Goal: Information Seeking & Learning: Learn about a topic

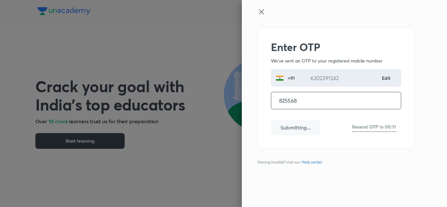
type input "825568"
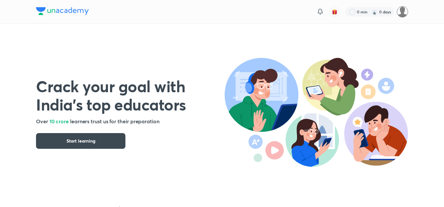
click at [401, 10] on img at bounding box center [402, 11] width 11 height 11
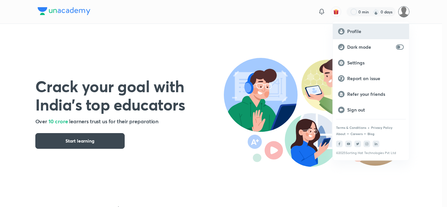
click at [359, 34] on p "Profile" at bounding box center [375, 31] width 57 height 6
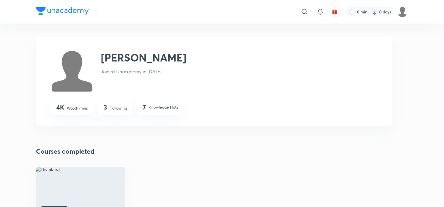
click at [64, 9] on img at bounding box center [62, 11] width 53 height 8
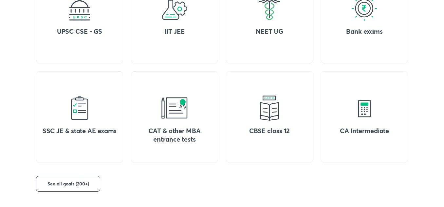
scroll to position [327, 0]
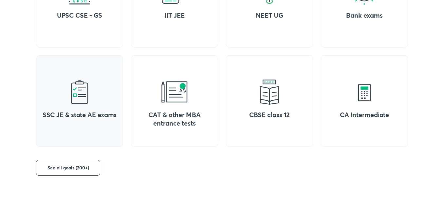
click at [98, 119] on h4 "SSC JE & state AE exams" at bounding box center [79, 115] width 77 height 9
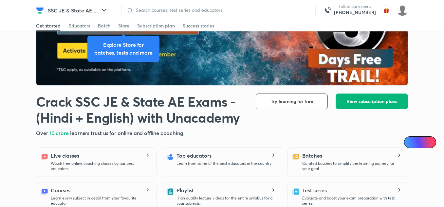
drag, startPoint x: 0, startPoint y: 0, endPoint x: 360, endPoint y: 101, distance: 373.3
click at [360, 101] on span "View subscription plans" at bounding box center [371, 101] width 51 height 7
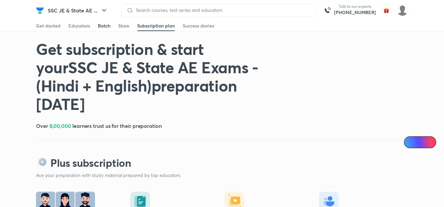
click at [106, 27] on div "Batch" at bounding box center [104, 26] width 12 height 7
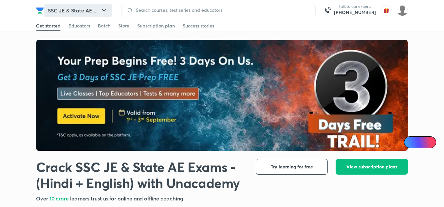
click at [94, 11] on button "SSC JE & State AE ..." at bounding box center [78, 10] width 68 height 13
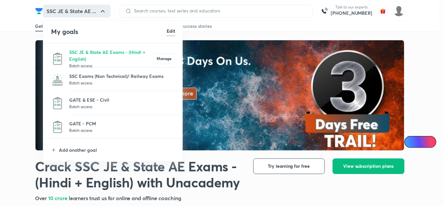
scroll to position [0, 0]
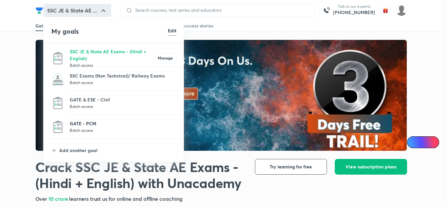
click at [90, 125] on p "GATE - PCM" at bounding box center [123, 123] width 107 height 7
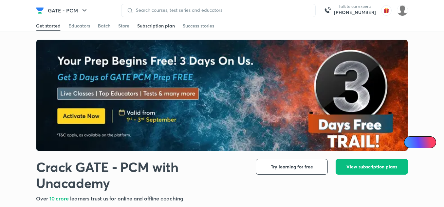
click at [165, 25] on div "Subscription plan" at bounding box center [156, 26] width 38 height 7
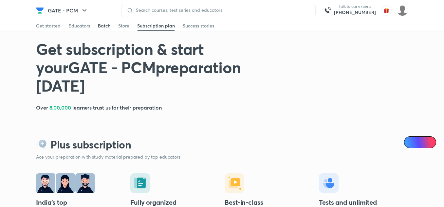
click at [102, 26] on div "Batch" at bounding box center [104, 26] width 12 height 7
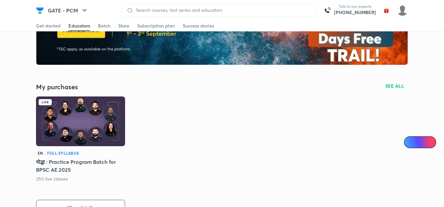
scroll to position [152, 0]
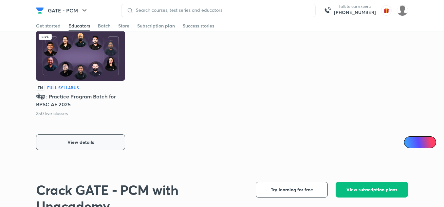
click at [89, 142] on span "View details" at bounding box center [80, 142] width 27 height 7
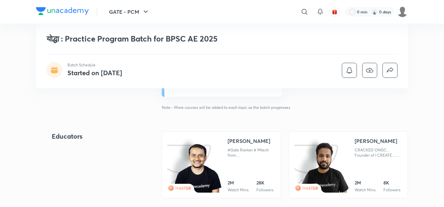
scroll to position [196, 0]
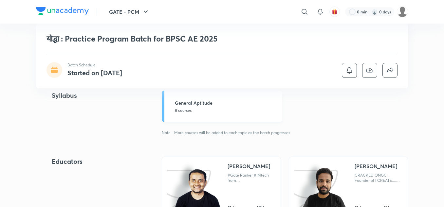
drag, startPoint x: 190, startPoint y: 108, endPoint x: 223, endPoint y: 112, distance: 33.3
click at [190, 108] on p "8 courses" at bounding box center [226, 111] width 103 height 6
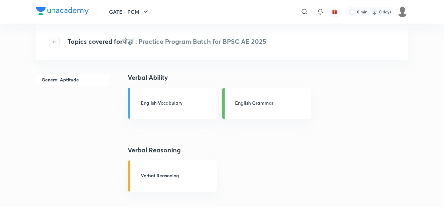
click at [52, 40] on icon "button" at bounding box center [54, 41] width 5 height 5
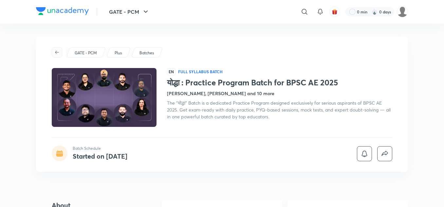
click at [60, 49] on button "button" at bounding box center [57, 52] width 10 height 10
click at [88, 53] on p "GATE - PCM" at bounding box center [86, 53] width 22 height 6
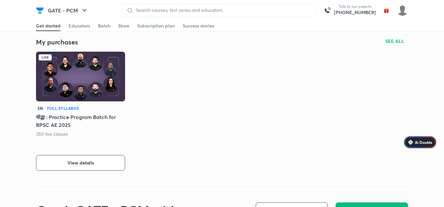
scroll to position [98, 0]
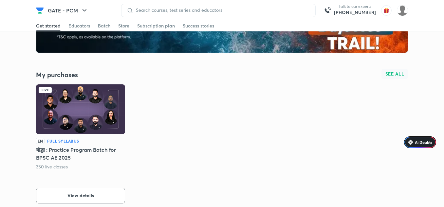
click at [393, 69] on button "SEE ALL" at bounding box center [394, 74] width 27 height 10
click at [393, 75] on span "SEE ALL" at bounding box center [394, 74] width 19 height 5
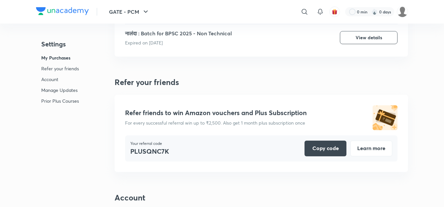
scroll to position [65, 0]
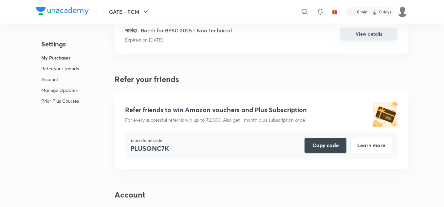
click at [358, 34] on button "View details" at bounding box center [369, 34] width 58 height 13
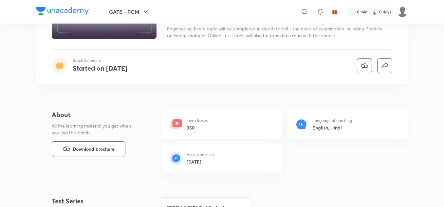
scroll to position [98, 0]
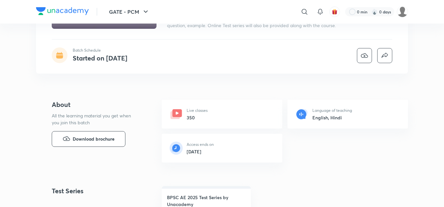
click at [204, 115] on h6 "350" at bounding box center [197, 117] width 21 height 7
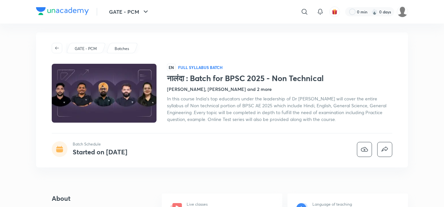
scroll to position [0, 0]
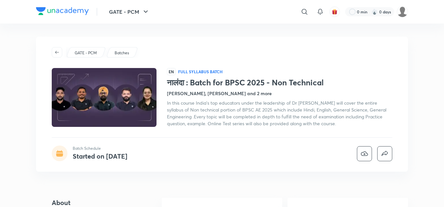
click at [91, 54] on p "GATE - PCM" at bounding box center [86, 53] width 22 height 6
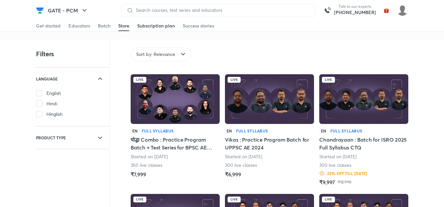
click at [153, 26] on div "Subscription plan" at bounding box center [156, 26] width 38 height 7
